Goal: Task Accomplishment & Management: Complete application form

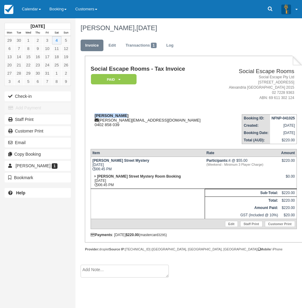
drag, startPoint x: 123, startPoint y: 114, endPoint x: 92, endPoint y: 116, distance: 31.1
click at [92, 116] on div "[PERSON_NAME] [PERSON_NAME][EMAIL_ADDRESS][DOMAIN_NAME] 0402 858 039" at bounding box center [154, 120] width 126 height 14
copy strong "[PERSON_NAME]"
click at [35, 9] on link "Calendar" at bounding box center [32, 9] width 28 height 18
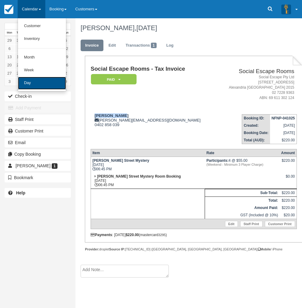
click at [31, 81] on link "Day" at bounding box center [42, 83] width 48 height 13
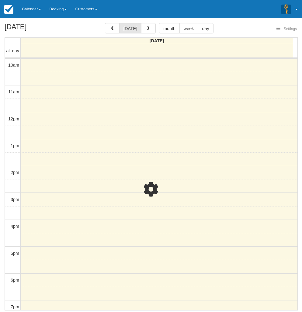
select select
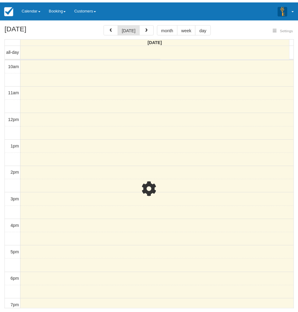
scroll to position [84, 0]
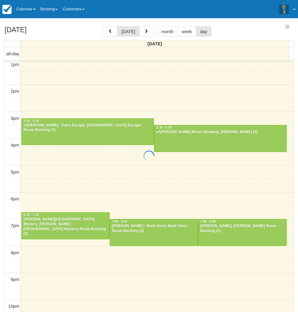
select select
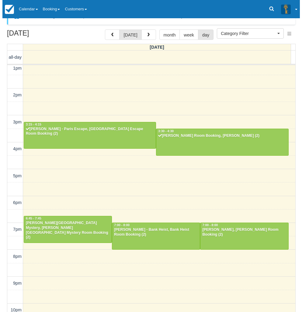
scroll to position [19, 0]
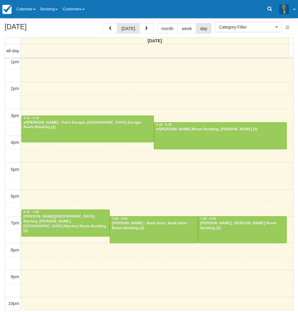
click at [45, 277] on div "10am 11am 12pm 1pm 2pm 3pm 4pm 5pm 6pm 7pm 8pm 9pm 10pm 11:45 - 12:45 Kylie Pon…" at bounding box center [149, 143] width 288 height 336
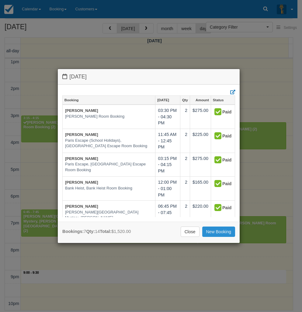
click at [213, 228] on link "New Booking" at bounding box center [219, 232] width 33 height 10
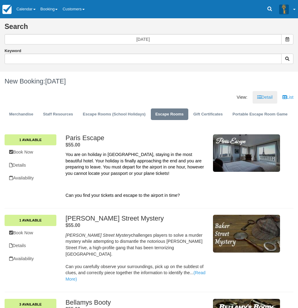
drag, startPoint x: 138, startPoint y: 174, endPoint x: 212, endPoint y: 175, distance: 74.0
click at [208, 215] on h2 "Baker Street Mystery ." at bounding box center [136, 218] width 143 height 7
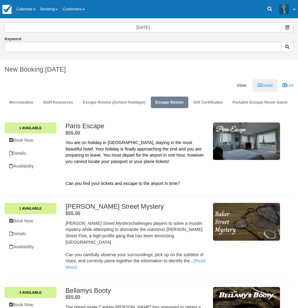
scroll to position [61, 0]
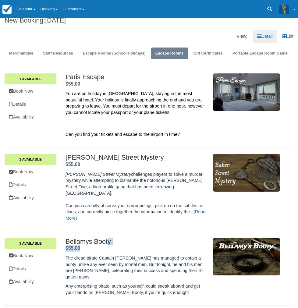
drag, startPoint x: 137, startPoint y: 202, endPoint x: 156, endPoint y: 206, distance: 19.3
click at [156, 238] on div "Bellamys Booty . $55.00 ." at bounding box center [136, 245] width 143 height 14
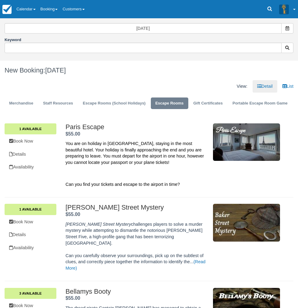
scroll to position [0, 0]
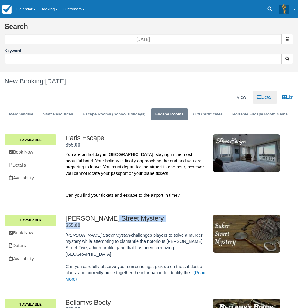
drag, startPoint x: 136, startPoint y: 177, endPoint x: 158, endPoint y: 184, distance: 23.0
click at [158, 215] on div "Baker Street Mystery . $55.00 ." at bounding box center [136, 222] width 143 height 14
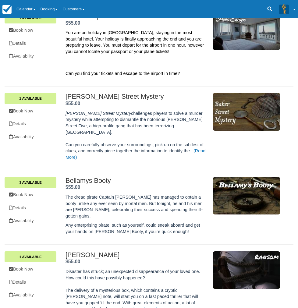
scroll to position [152, 0]
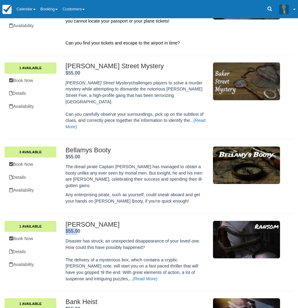
drag, startPoint x: 139, startPoint y: 189, endPoint x: 149, endPoint y: 195, distance: 12.0
click at [149, 221] on div "Ransom . $55.00 ." at bounding box center [136, 228] width 143 height 14
click at [157, 221] on div "Ransom . $55.00 ." at bounding box center [136, 228] width 143 height 14
drag, startPoint x: 153, startPoint y: 196, endPoint x: 138, endPoint y: 192, distance: 15.1
click at [138, 221] on div "Ransom . $55.00 ." at bounding box center [136, 228] width 143 height 14
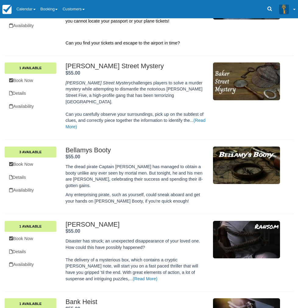
click at [153, 221] on div "Ransom . $55.00 ." at bounding box center [136, 228] width 143 height 14
drag, startPoint x: 157, startPoint y: 196, endPoint x: 138, endPoint y: 191, distance: 19.6
click at [138, 221] on div "Ransom . $55.00 ." at bounding box center [136, 228] width 143 height 14
click at [158, 221] on div "Ransom . $55.00 ." at bounding box center [136, 228] width 143 height 14
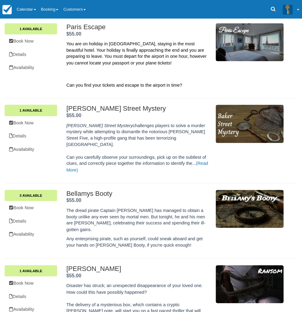
scroll to position [122, 0]
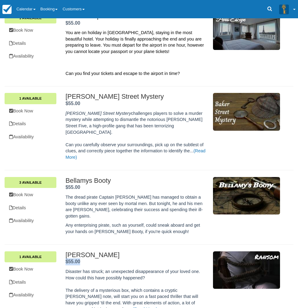
drag, startPoint x: 138, startPoint y: 219, endPoint x: 153, endPoint y: 226, distance: 16.1
click at [153, 251] on div "Ransom . $55.00 ." at bounding box center [136, 258] width 143 height 14
click at [154, 251] on div "Ransom . $55.00 ." at bounding box center [136, 258] width 143 height 14
drag, startPoint x: 152, startPoint y: 227, endPoint x: 135, endPoint y: 220, distance: 18.0
click at [135, 251] on div "Ransom . $55.00 . Disaster has struck; an unexpected disappearance of your love…" at bounding box center [173, 283] width 224 height 64
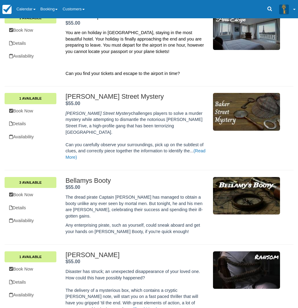
click at [162, 251] on div "Ransom . $55.00 ." at bounding box center [136, 258] width 143 height 14
drag, startPoint x: 155, startPoint y: 225, endPoint x: 139, endPoint y: 220, distance: 17.4
click at [139, 251] on div "Ransom . $55.00 ." at bounding box center [136, 258] width 143 height 14
click at [159, 251] on div "Ransom . $55.00 ." at bounding box center [136, 258] width 143 height 14
click at [56, 251] on link "1 Available" at bounding box center [31, 256] width 52 height 11
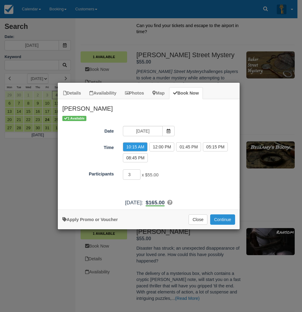
click at [220, 219] on button "Continue" at bounding box center [222, 220] width 25 height 10
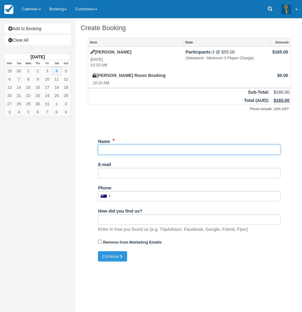
click at [127, 151] on input "Name" at bounding box center [189, 150] width 183 height 10
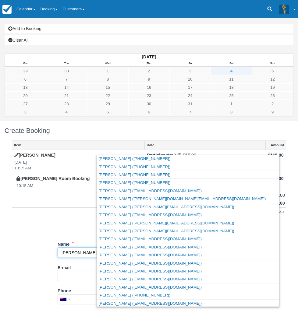
type input "Richard"
click at [82, 154] on div "Item Rate Amount Ransom Sat Oct 4, 2025 10:15 AM Participants: 3 @ $55.00 (Week…" at bounding box center [149, 248] width 289 height 214
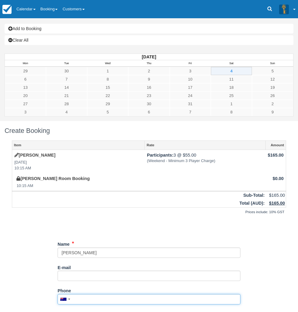
click at [120, 295] on input "Phone" at bounding box center [149, 300] width 183 height 10
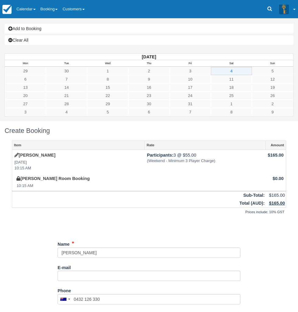
type input "+61432126330"
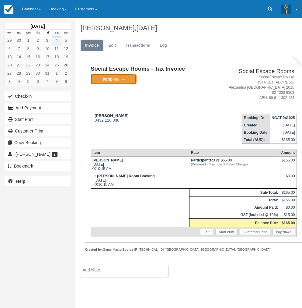
click at [118, 76] on em "Pending" at bounding box center [114, 79] width 46 height 11
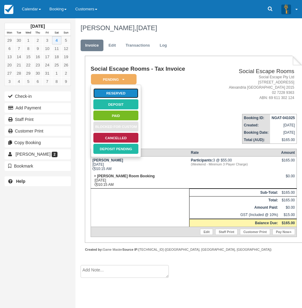
click at [114, 94] on link "Reserved" at bounding box center [116, 93] width 46 height 11
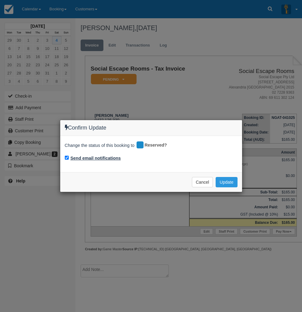
click at [94, 161] on label "Send email notifications" at bounding box center [96, 158] width 51 height 6
click at [69, 160] on input "Send email notifications" at bounding box center [67, 158] width 4 height 4
checkbox input "false"
click at [225, 184] on button "Update" at bounding box center [227, 182] width 22 height 10
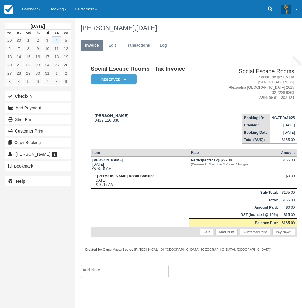
click at [135, 128] on td "[PERSON_NAME] 0432 126 330" at bounding box center [150, 126] width 118 height 35
click at [52, 153] on span "2" at bounding box center [55, 154] width 6 height 5
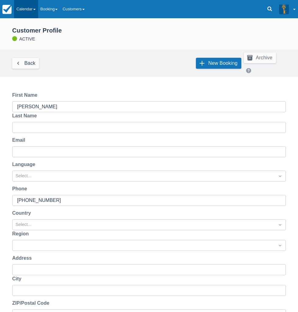
click at [28, 3] on link "Calendar" at bounding box center [26, 9] width 24 height 18
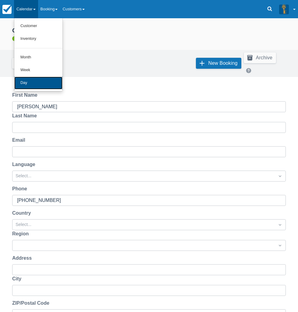
click at [32, 81] on link "Day" at bounding box center [38, 83] width 48 height 13
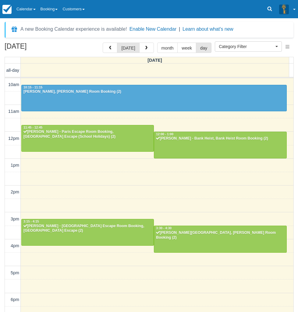
select select
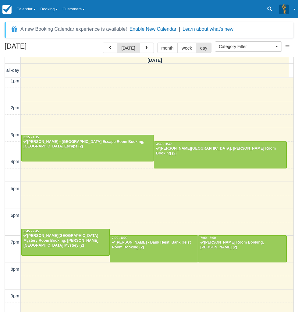
scroll to position [84, 0]
